Goal: Check status

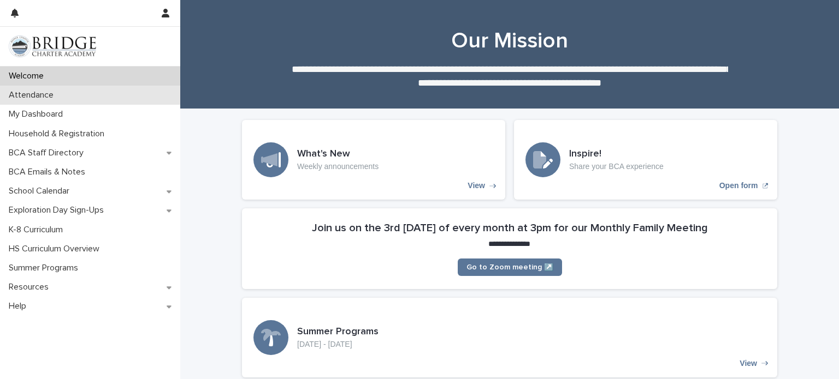
click at [44, 97] on p "Attendance" at bounding box center [33, 95] width 58 height 10
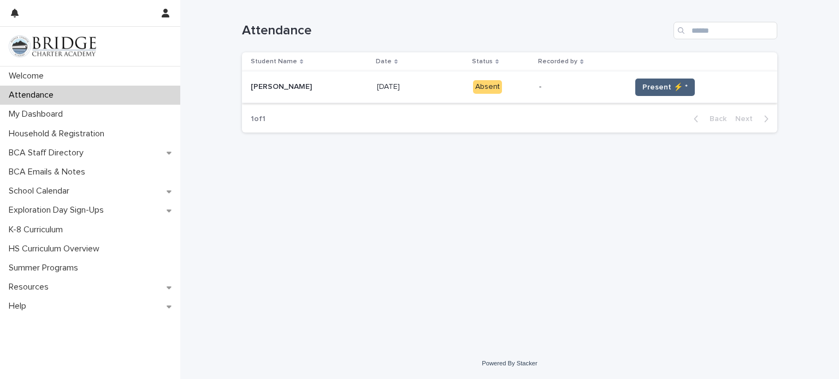
click at [645, 84] on span "Present ⚡ *" at bounding box center [664, 87] width 45 height 11
